Goal: Transaction & Acquisition: Purchase product/service

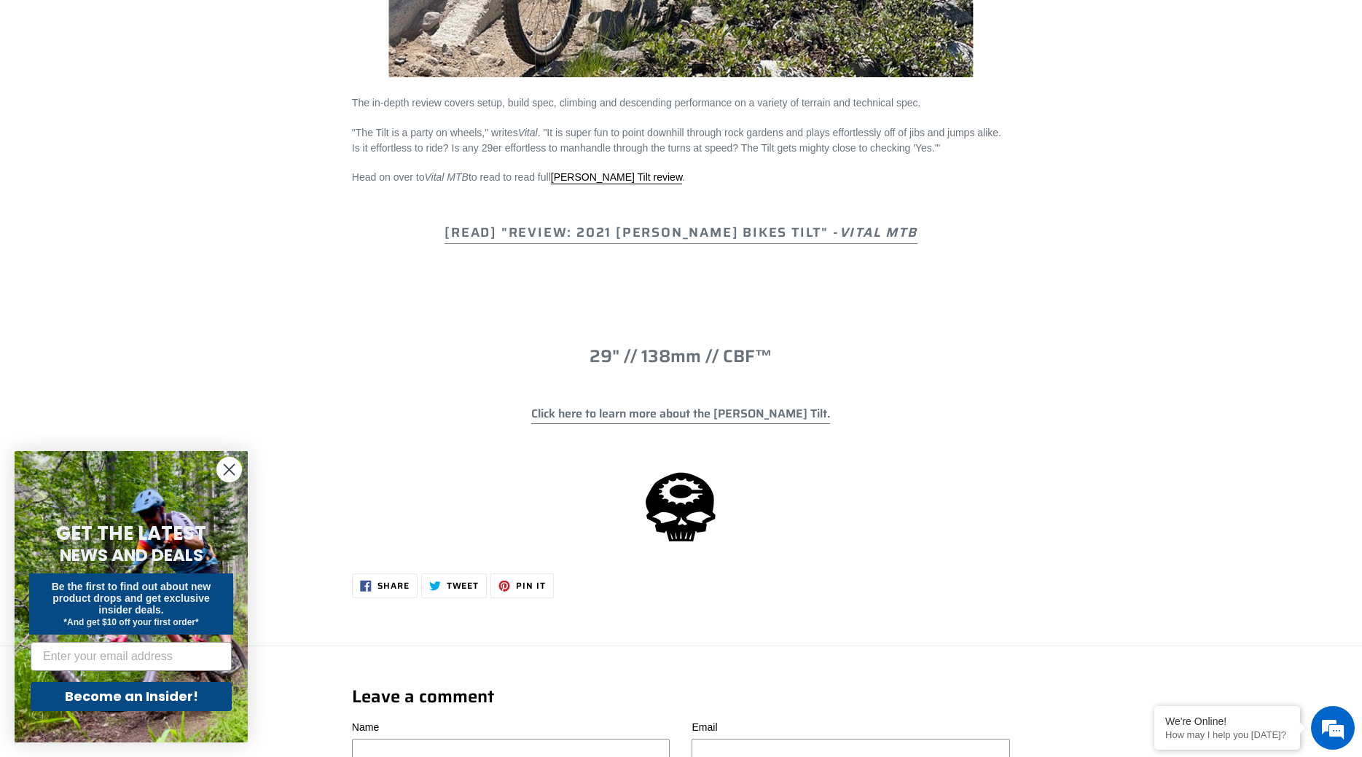
scroll to position [1040, 0]
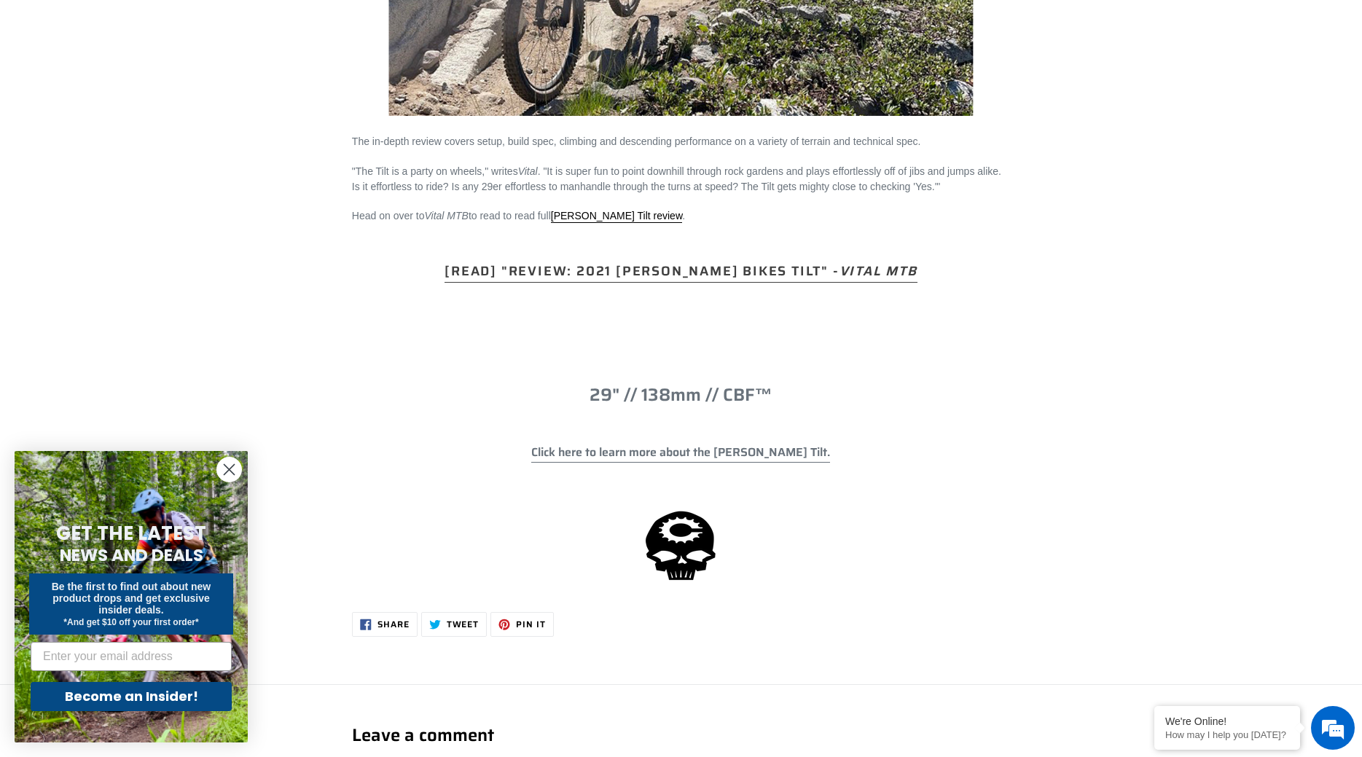
click at [646, 261] on link "[READ] "Review: 2021 Canfield Bikes Tilt" - Vital MTB" at bounding box center [680, 272] width 473 height 22
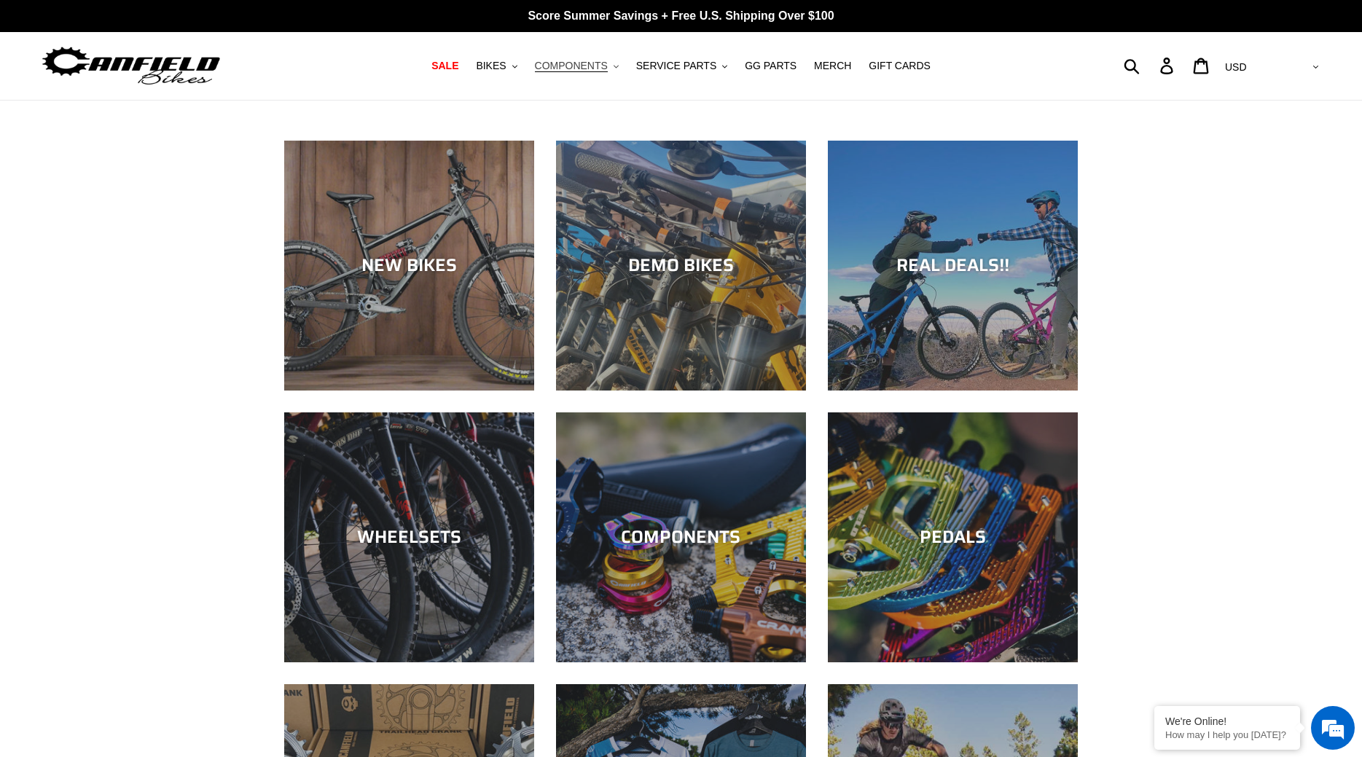
click at [607, 62] on span "COMPONENTS" at bounding box center [571, 66] width 73 height 12
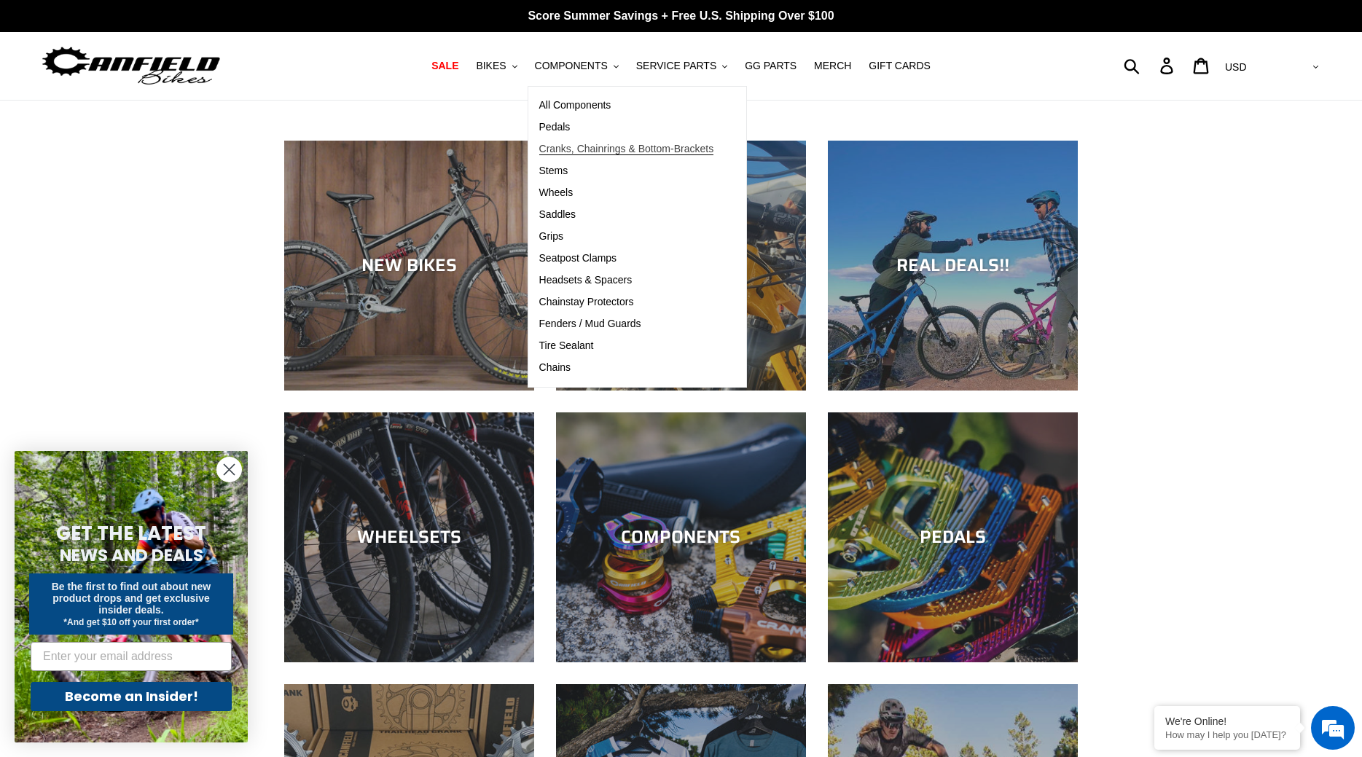
click at [579, 154] on span "Cranks, Chainrings & Bottom-Brackets" at bounding box center [626, 149] width 175 height 12
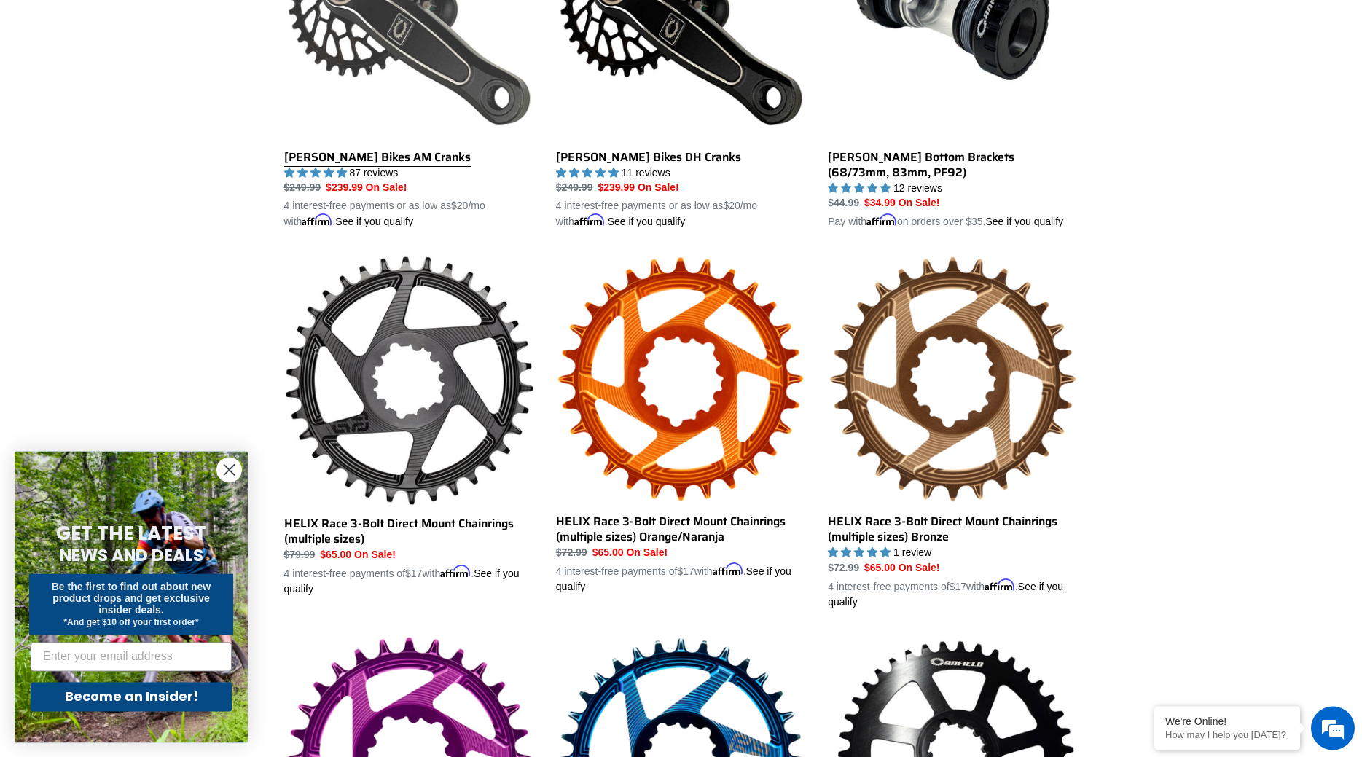
scroll to position [499, 0]
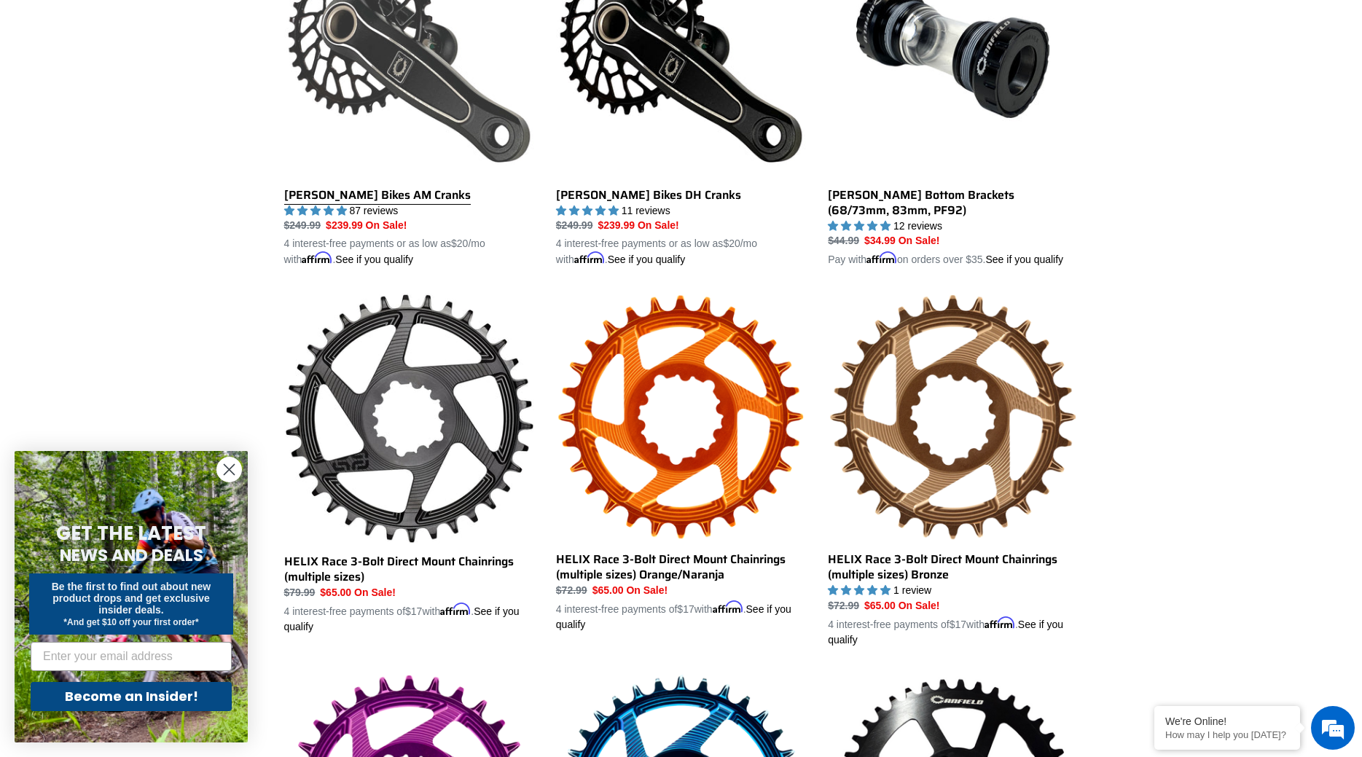
click at [407, 136] on link "[PERSON_NAME] Bikes AM Cranks" at bounding box center [409, 97] width 250 height 341
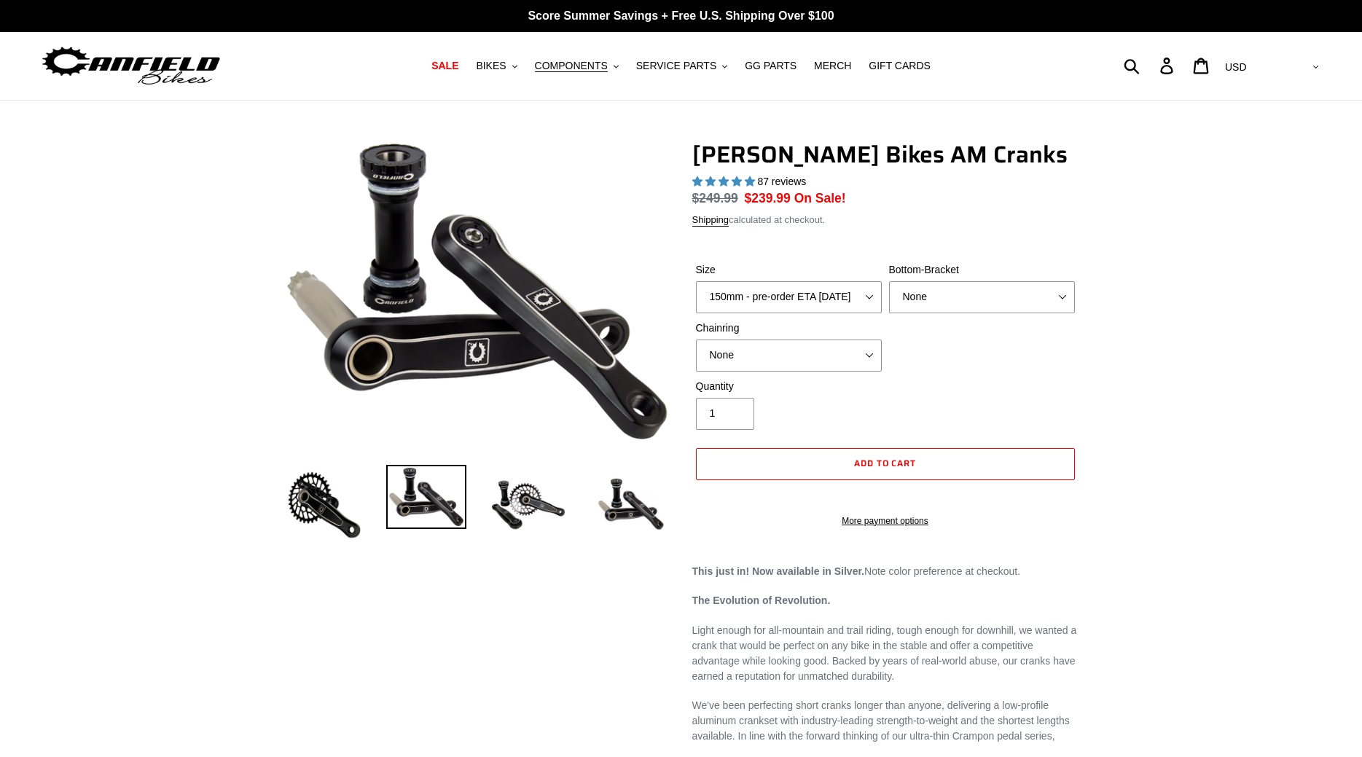
select select "highest-rating"
click at [696, 281] on select "150mm - pre-order ETA 10/15/25 155mm - pre-order ETA 10/15/25 160mm - pre-order…" at bounding box center [789, 297] width 186 height 32
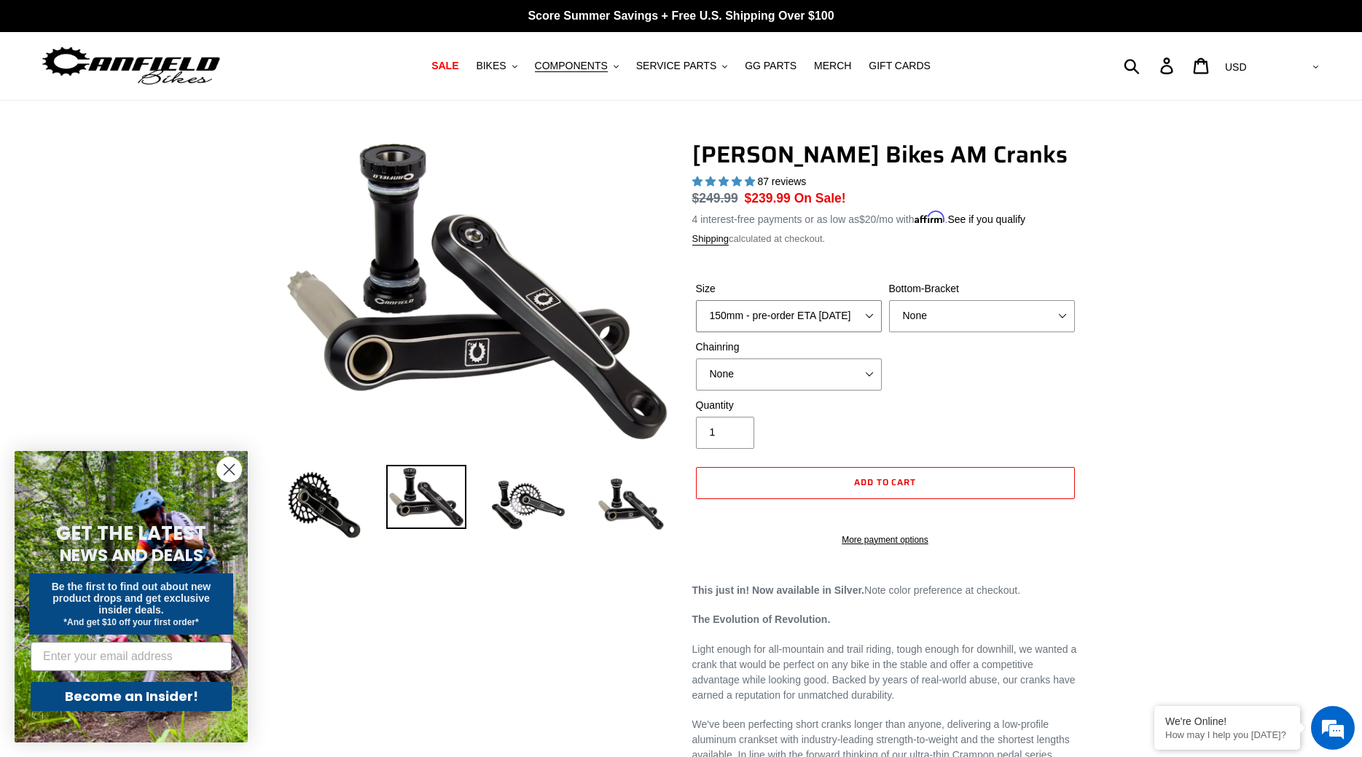
select select "160mm - pre-order ETA 10/15/25"
click option "160mm - pre-order ETA [DATE]" at bounding box center [0, 0] width 0 height 0
click at [889, 300] on select "None BSA Threaded 68/73mm Press Fit PF92" at bounding box center [982, 316] width 186 height 32
click at [798, 353] on div "Chainring None 30t Round (Boost 148) 30t Oval (Boost 148) 32t Round (Boost 148)…" at bounding box center [788, 364] width 193 height 51
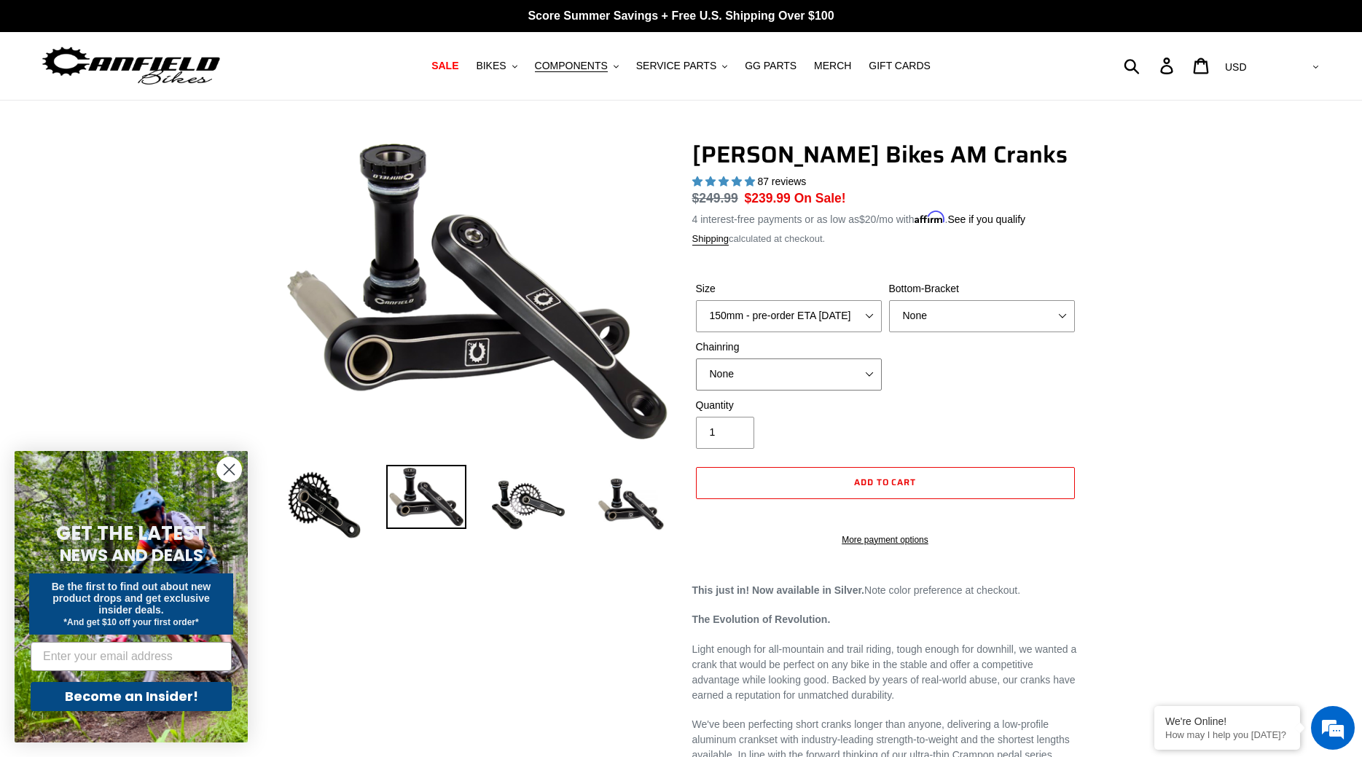
click at [696, 358] on select "None 30t Round (Boost 148) 30t Oval (Boost 148) 32t Round (Boost 148) 32t Oval …" at bounding box center [789, 374] width 186 height 32
click at [889, 300] on select "None BSA Threaded 68/73mm Press Fit PF92" at bounding box center [982, 316] width 186 height 32
click option "Press Fit PF92" at bounding box center [0, 0] width 0 height 0
click at [889, 300] on select "None BSA Threaded 68/73mm Press Fit PF92" at bounding box center [982, 316] width 186 height 32
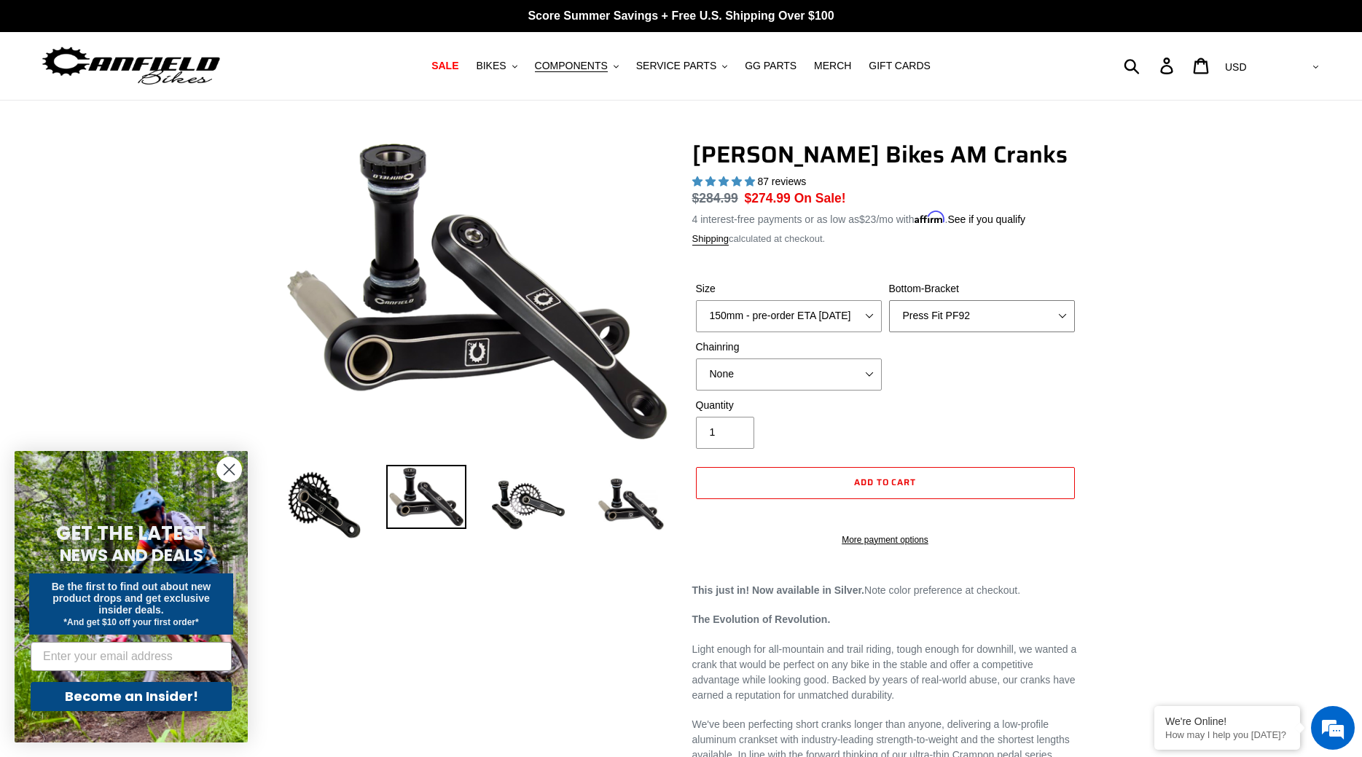
select select "None"
click option "None" at bounding box center [0, 0] width 0 height 0
drag, startPoint x: 522, startPoint y: 69, endPoint x: 519, endPoint y: 82, distance: 13.3
click at [522, 68] on button "BIKES .cls-1{fill:#231f20}" at bounding box center [495, 66] width 55 height 20
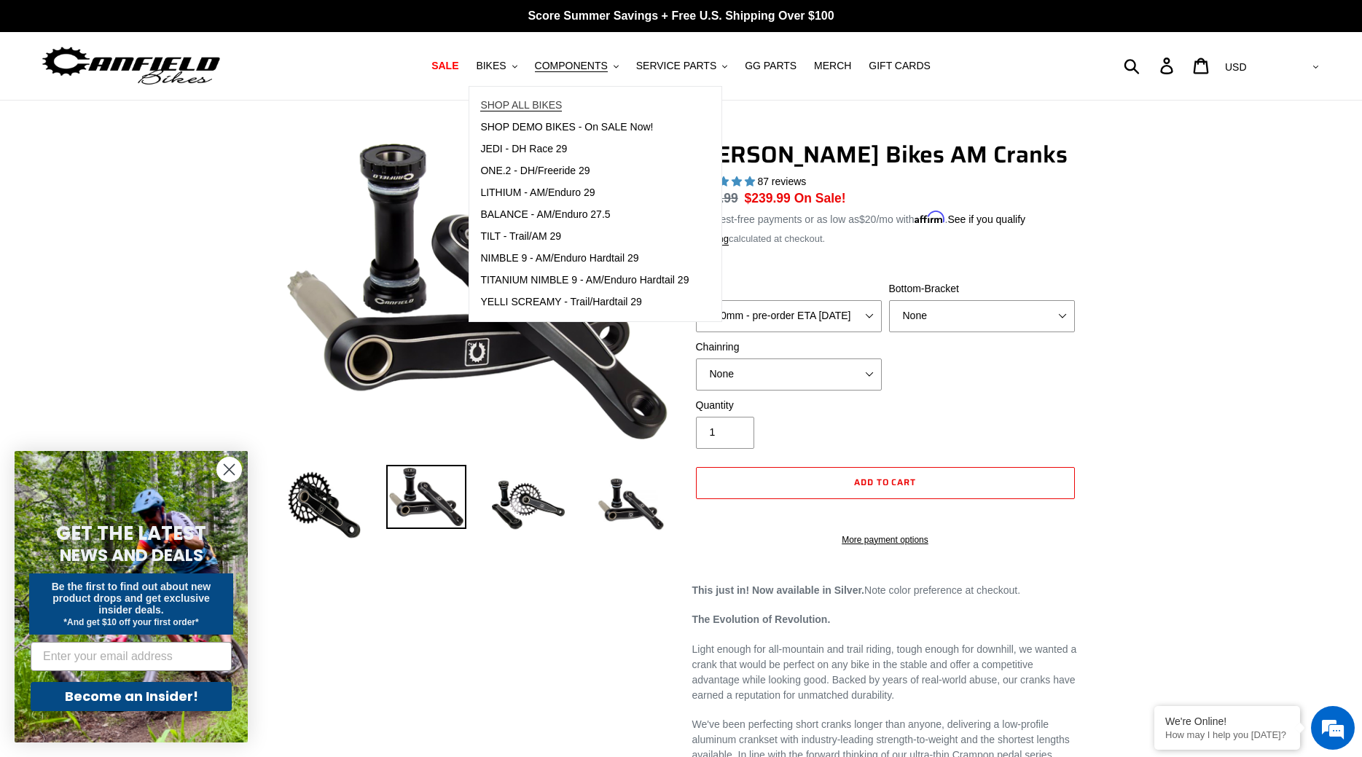
click at [506, 111] on span "SHOP ALL BIKES" at bounding box center [521, 105] width 82 height 12
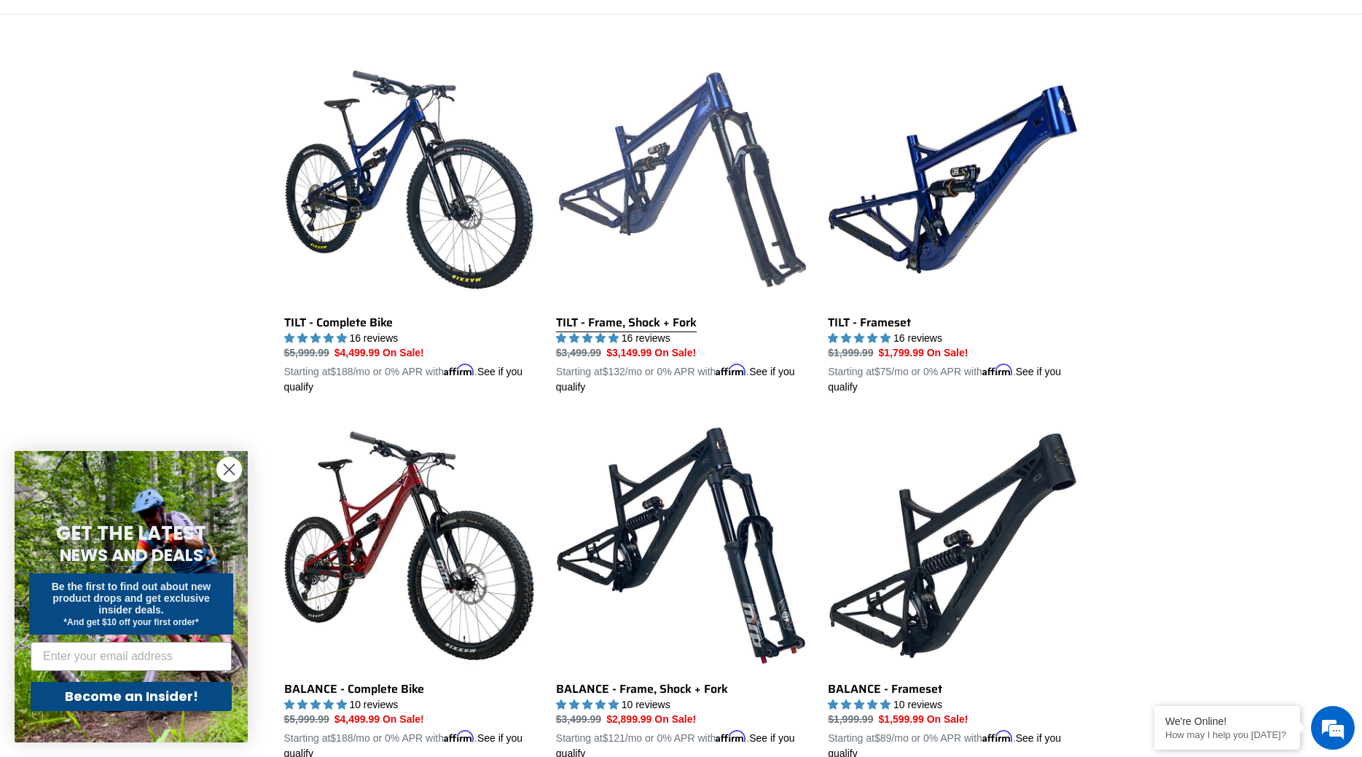
click at [649, 189] on link "TILT - Frame, Shock + Fork" at bounding box center [681, 225] width 250 height 341
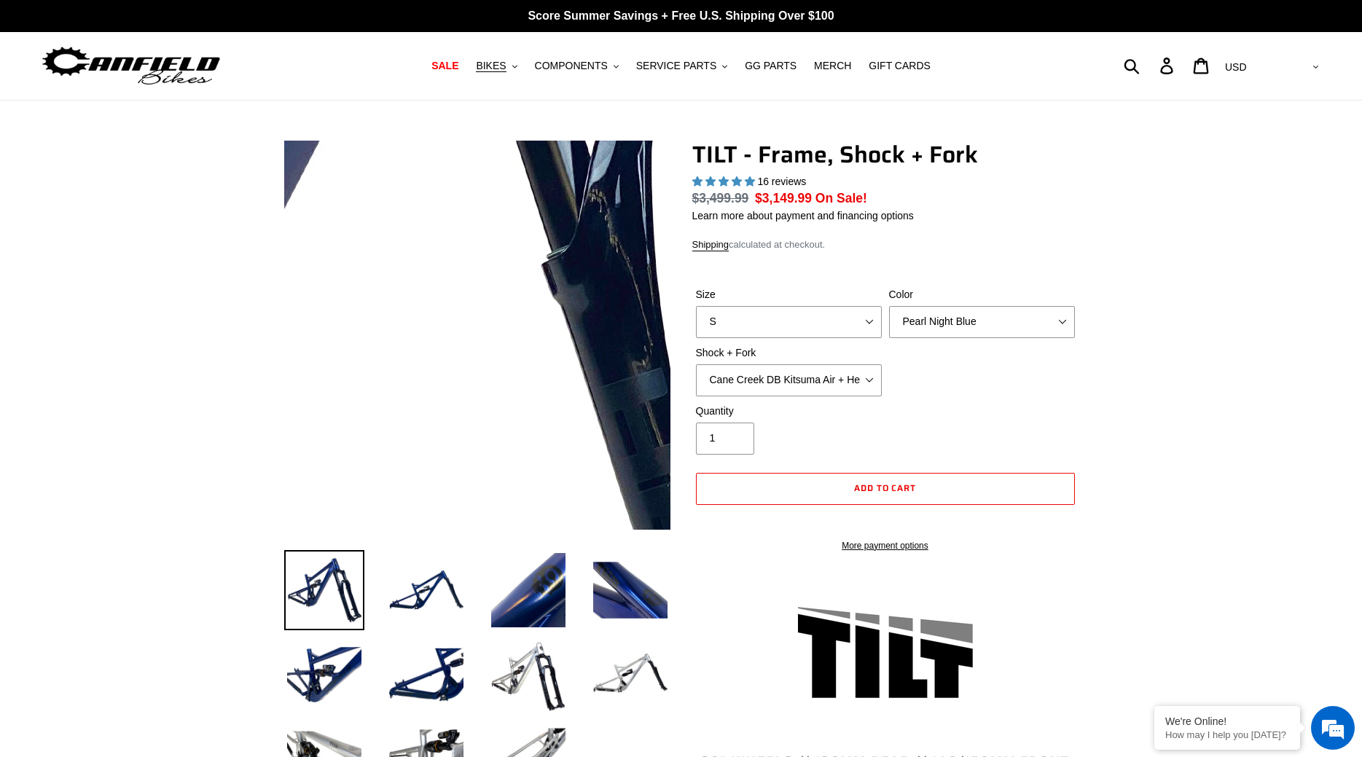
select select "highest-rating"
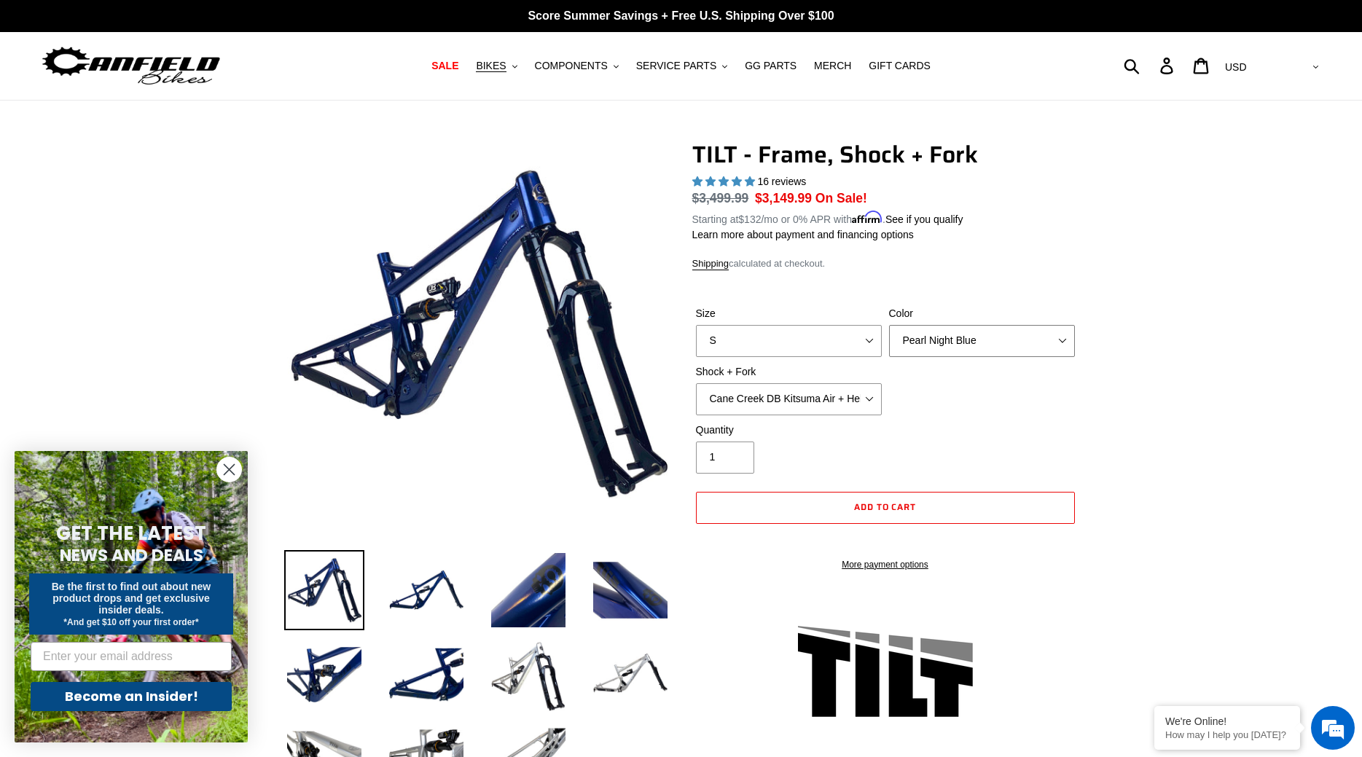
click at [889, 325] on select "Pearl Night Blue" at bounding box center [982, 341] width 186 height 32
click at [696, 383] on select "Cane Creek DB Kitsuma Air + Helm MKII 140mm Cane Creek DB Kitsuma Air + Fox 36 …" at bounding box center [789, 399] width 186 height 32
click at [1075, 374] on div "Size S M L XL Color Pearl Night Blue Shock + Fork Cane Creek DB Kitsuma Air + H…" at bounding box center [885, 364] width 386 height 117
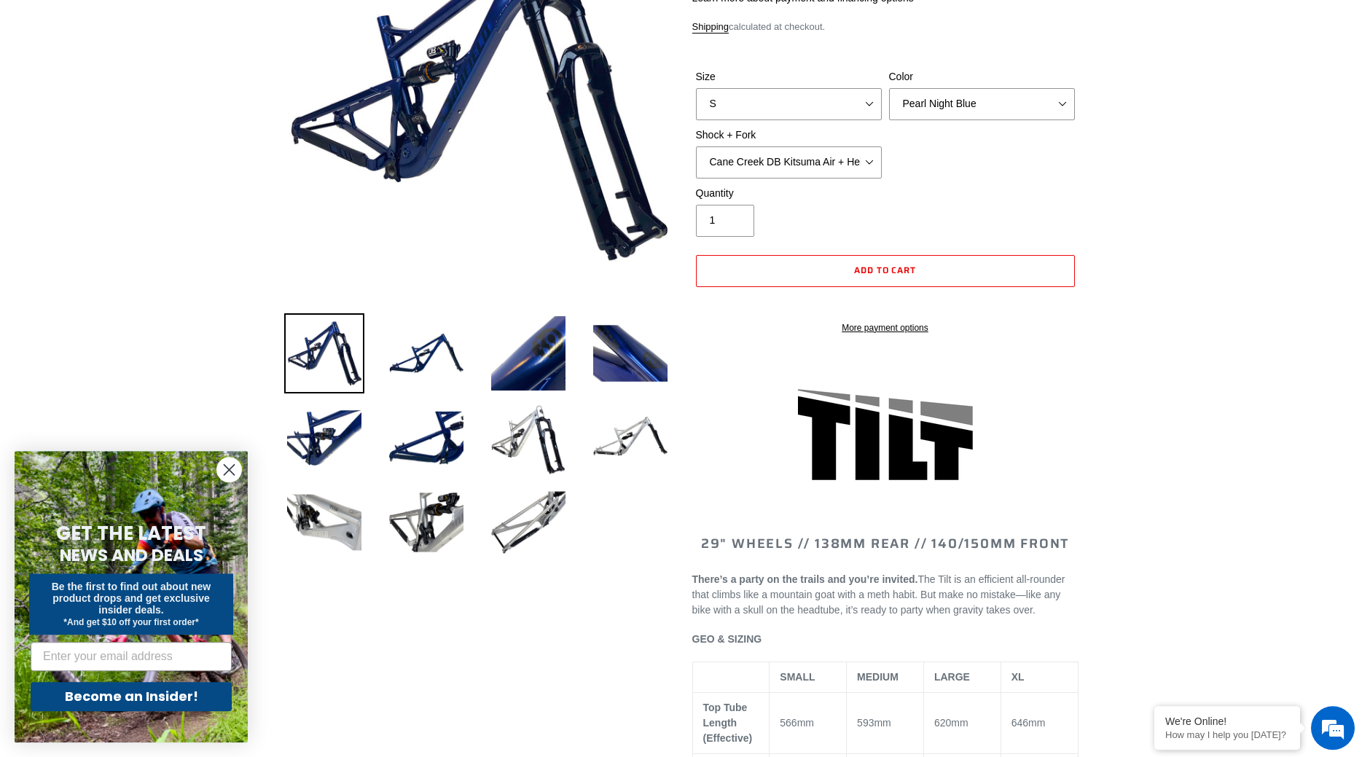
scroll to position [149, 0]
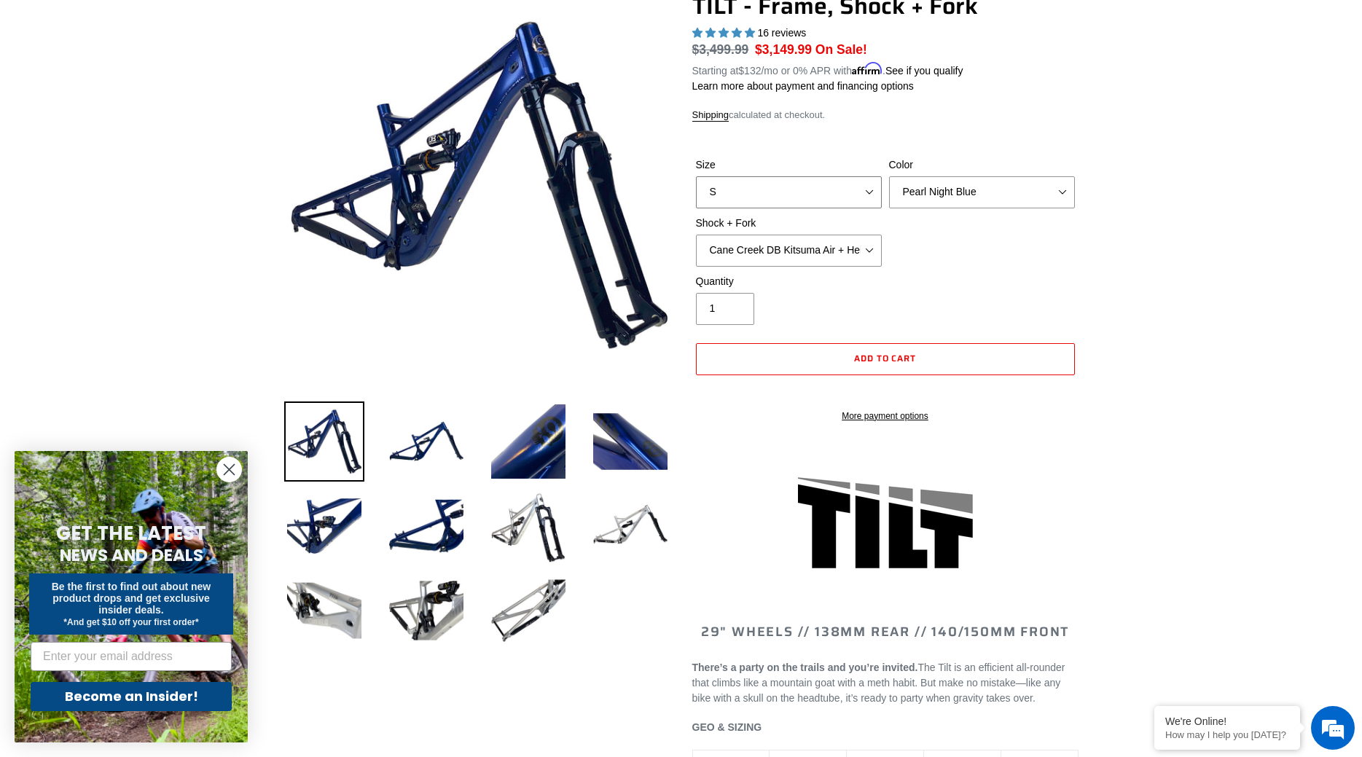
click at [696, 176] on select "S M L XL" at bounding box center [789, 192] width 186 height 32
select select "L"
click option "L" at bounding box center [0, 0] width 0 height 0
click at [889, 176] on select "Pearl Night Blue" at bounding box center [982, 192] width 186 height 32
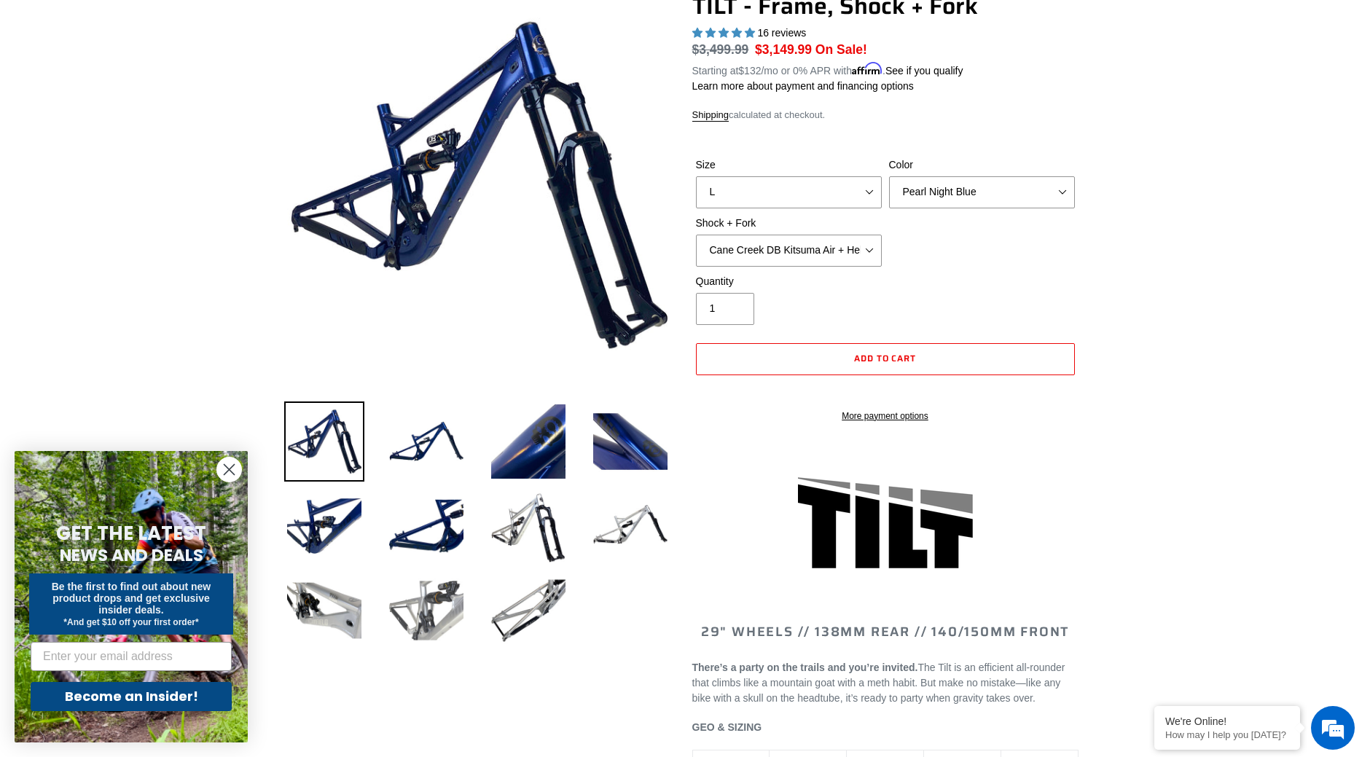
click at [405, 606] on img at bounding box center [426, 610] width 80 height 80
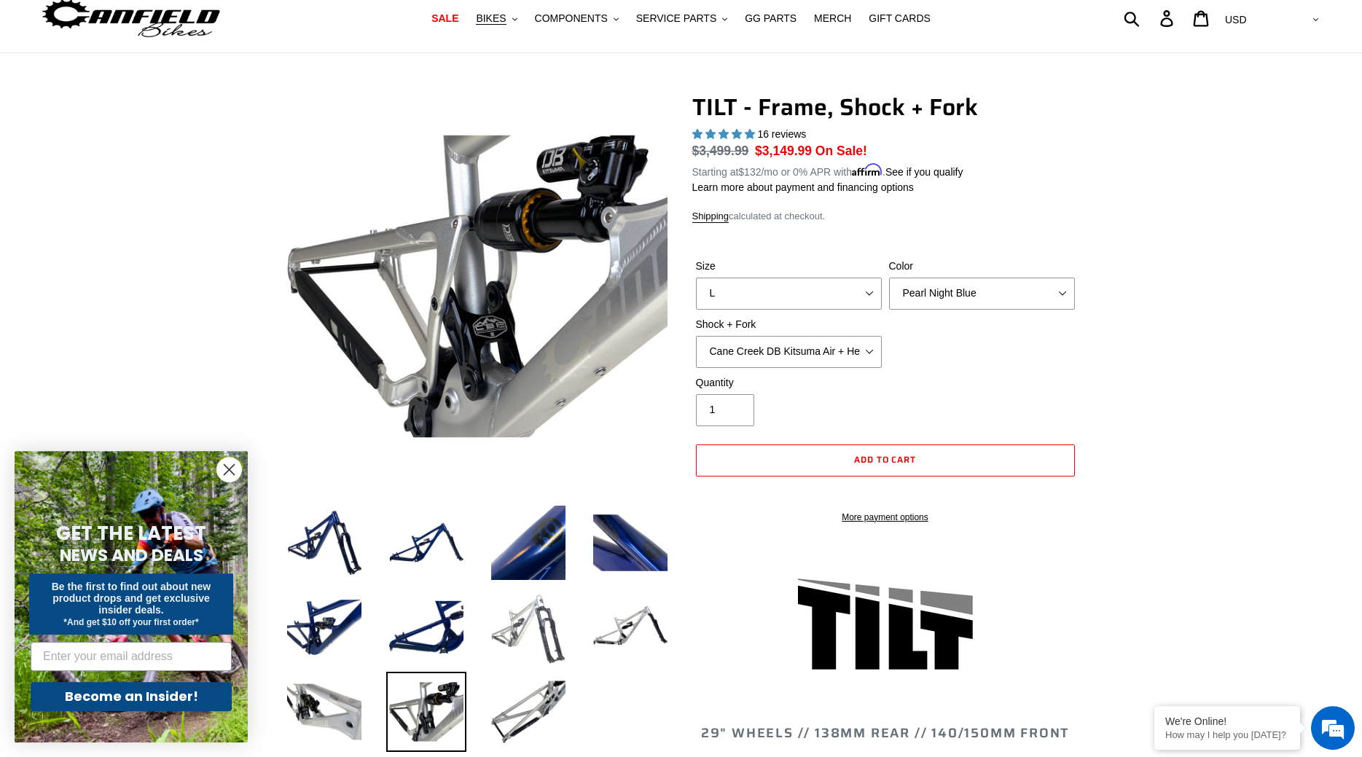
scroll to position [74, 0]
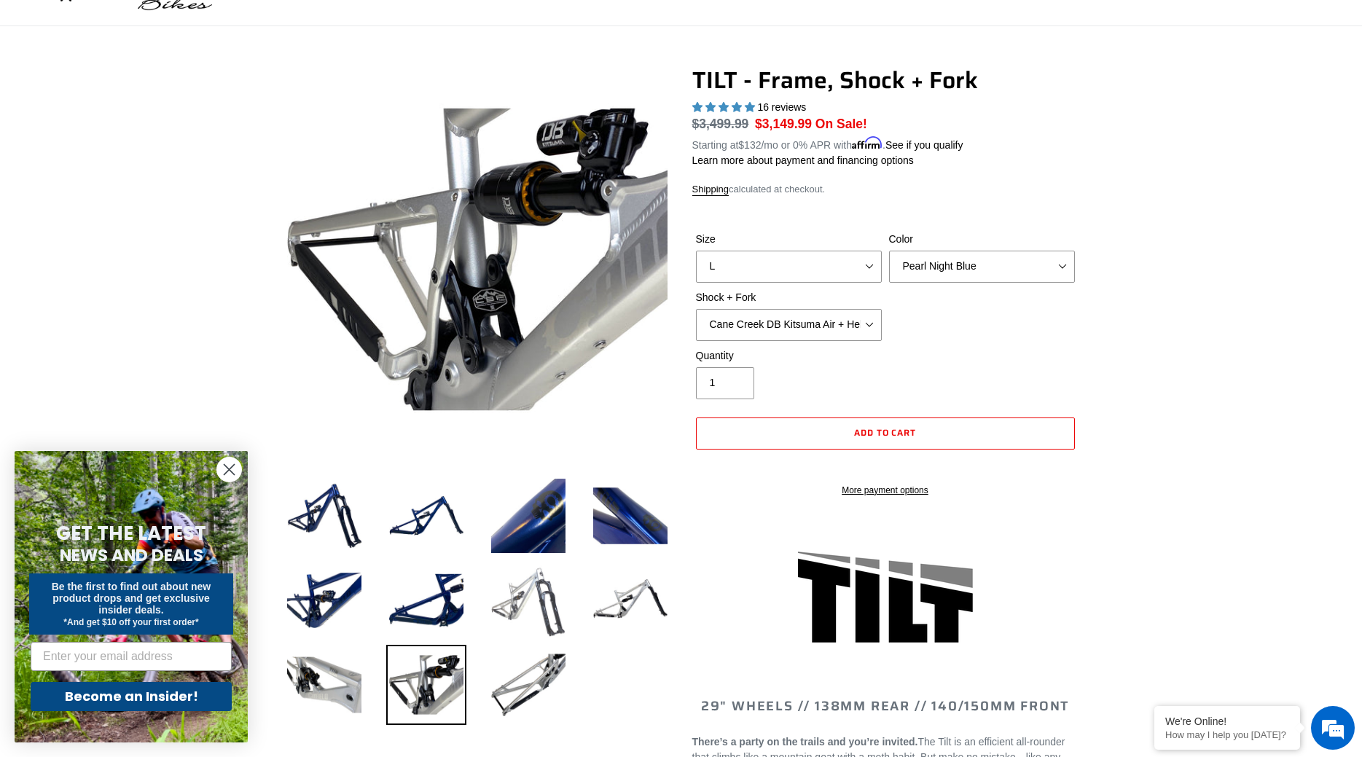
click at [526, 608] on img at bounding box center [528, 600] width 80 height 80
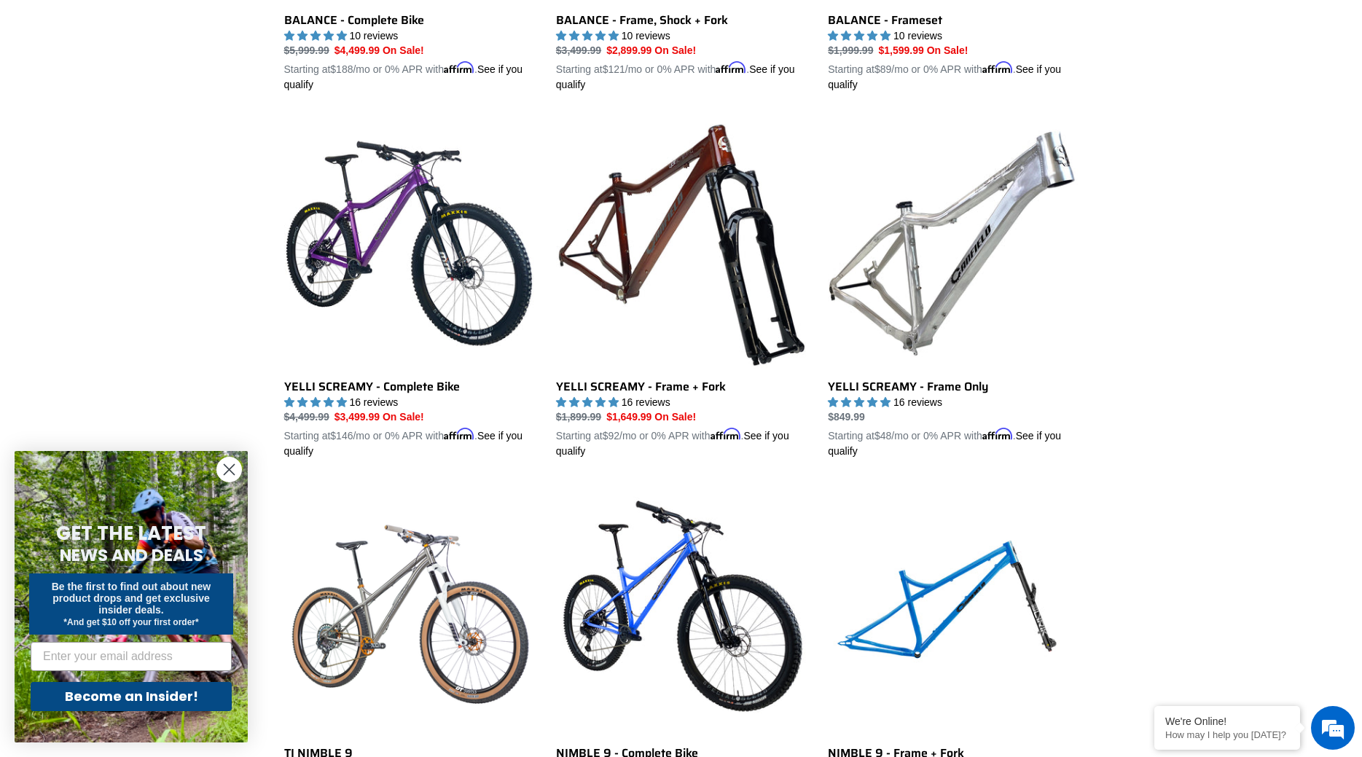
scroll to position [1115, 0]
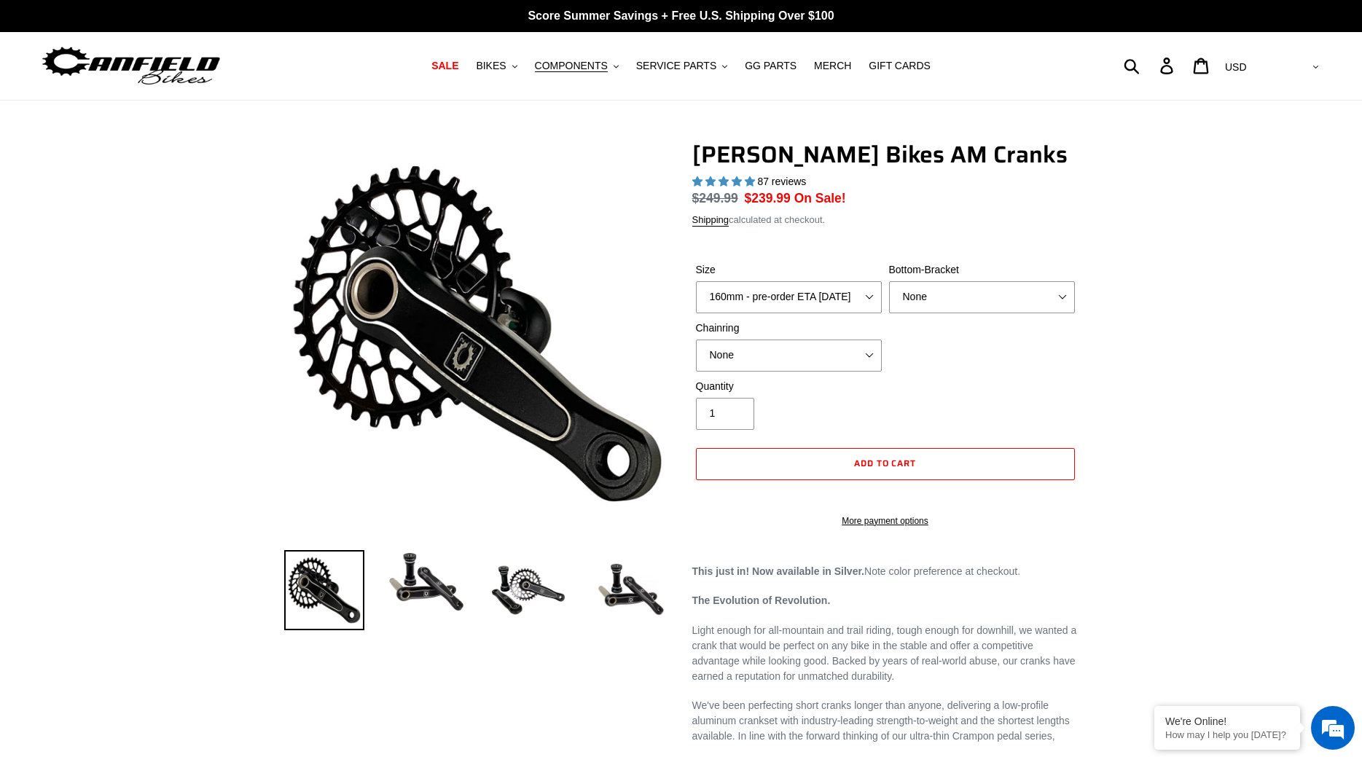
select select "highest-rating"
